Goal: Task Accomplishment & Management: Use online tool/utility

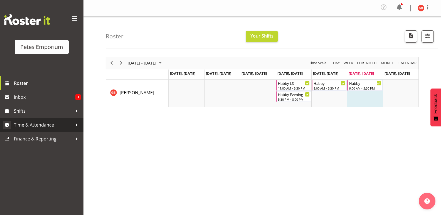
click at [39, 126] on span "Time & Attendance" at bounding box center [43, 125] width 58 height 8
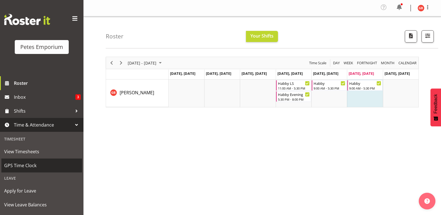
click at [27, 165] on span "GPS Time Clock" at bounding box center [41, 165] width 75 height 8
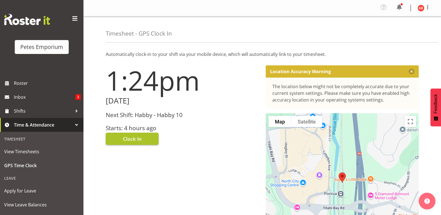
click at [144, 139] on button "Clock In" at bounding box center [132, 139] width 53 height 12
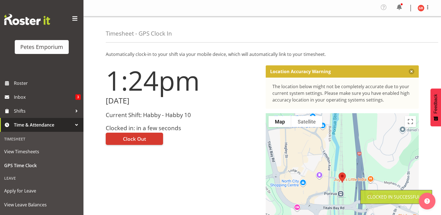
click at [420, 9] on img at bounding box center [420, 8] width 7 height 7
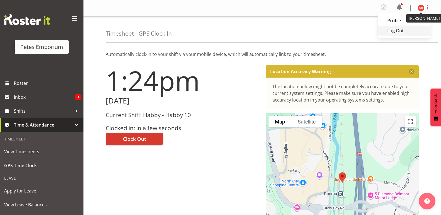
click at [397, 33] on link "Log Out" at bounding box center [403, 31] width 53 height 10
